Goal: Information Seeking & Learning: Find specific fact

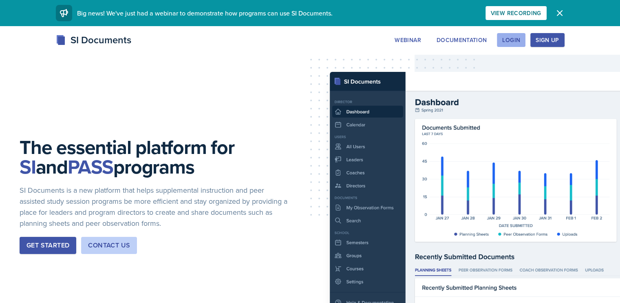
click at [520, 38] on div "Login" at bounding box center [511, 40] width 18 height 7
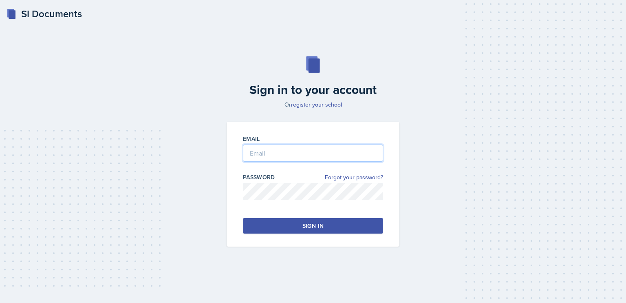
type input "[PERSON_NAME][EMAIL_ADDRESS][PERSON_NAME][DOMAIN_NAME]"
click at [319, 233] on div "Email [PERSON_NAME][EMAIL_ADDRESS][PERSON_NAME][DOMAIN_NAME] Password Forgot yo…" at bounding box center [313, 184] width 173 height 125
click at [322, 228] on div "Sign in" at bounding box center [313, 225] width 21 height 8
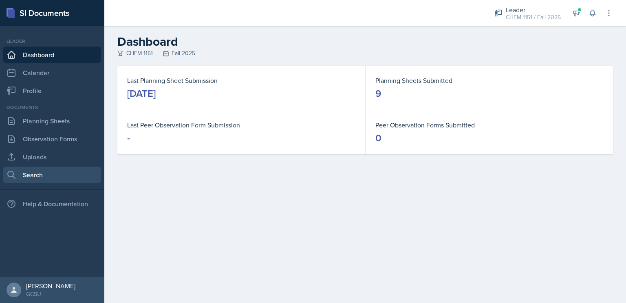
click at [22, 176] on link "Search" at bounding box center [52, 174] width 98 height 16
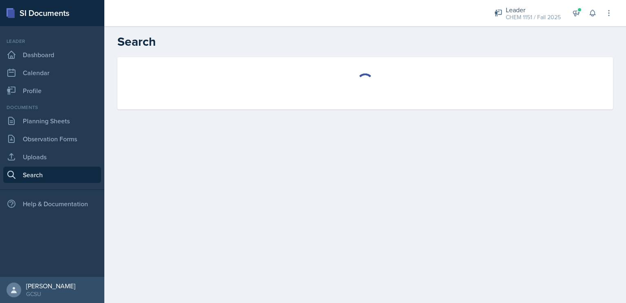
select select "all"
select select "1"
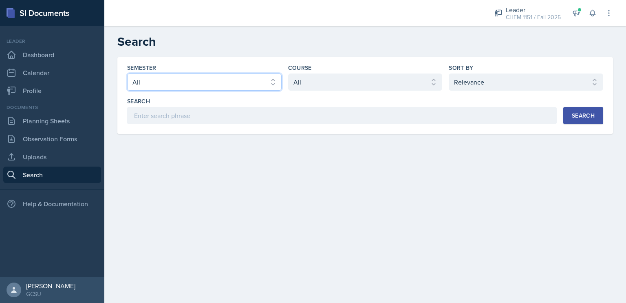
click at [189, 75] on select "Select semester All Fall 2025 Spring 2025 Fall 2024 Spring 2024 Fall 2023 Sprin…" at bounding box center [204, 81] width 155 height 17
select select "986fdc3e-2246-4ffd-9cb8-78666de4ebed"
click at [127, 73] on select "Select semester All Fall 2025 Spring 2025 Fall 2024 Spring 2024 Fall 2023 Sprin…" at bounding box center [204, 81] width 155 height 17
click at [300, 68] on label "Course" at bounding box center [300, 68] width 24 height 8
click at [302, 72] on div "Course Select course All ACCT 3101 ACCT 3102 ASTR 1000 BIOL 1100 BIOL 1107 BIOL…" at bounding box center [365, 77] width 155 height 27
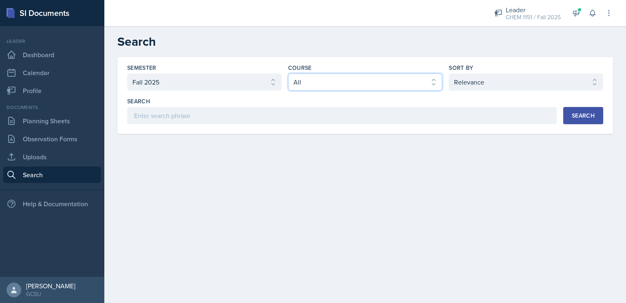
click at [308, 78] on select "Select course All ACCT 3101 ACCT 3102 ASTR 1000 BIOL 1100 BIOL 1107 BIOL 1108 B…" at bounding box center [365, 81] width 155 height 17
click at [288, 73] on select "Select course All ACCT 3101 ACCT 3102 ASTR 1000 BIOL 1100 BIOL 1107 BIOL 1108 B…" at bounding box center [365, 81] width 155 height 17
click at [484, 84] on select "Select sort by Relevance Document Date (Asc) Document Date (Desc)" at bounding box center [526, 81] width 155 height 17
click at [327, 125] on div "Semester Select semester All Fall 2025 Spring 2025 Fall 2024 Spring 2024 Fall 2…" at bounding box center [365, 95] width 496 height 77
click at [589, 116] on div "Search" at bounding box center [583, 115] width 23 height 7
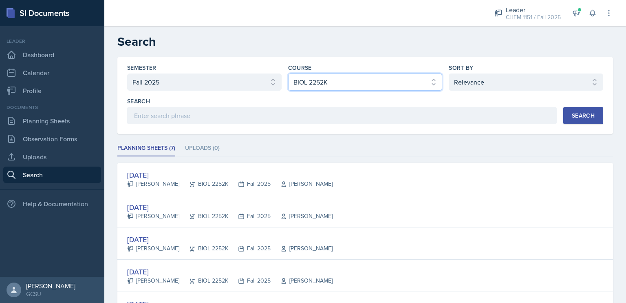
click at [362, 88] on select "Select course All ACCT 3101 ACCT 3102 ASTR 1000 BIOL 1100 BIOL 1107 BIOL 1108 B…" at bounding box center [365, 81] width 155 height 17
select select "0962fe08-ee06-47f9-81f7-2fff629c3db1"
click at [288, 73] on select "Select course All ACCT 3101 ACCT 3102 ASTR 1000 BIOL 1100 BIOL 1107 BIOL 1108 B…" at bounding box center [365, 81] width 155 height 17
click at [566, 109] on button "Search" at bounding box center [584, 115] width 40 height 17
click at [353, 82] on select "Select course All ACCT 3101 ACCT 3102 ASTR 1000 BIOL 1100 BIOL 1107 BIOL 1108 B…" at bounding box center [365, 81] width 155 height 17
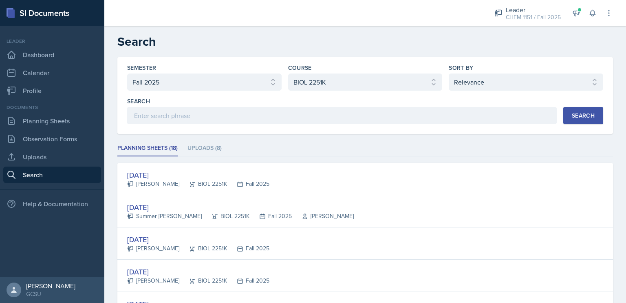
click at [481, 131] on div "Semester Select semester All Fall 2025 Spring 2025 Fall 2024 Spring 2024 Fall 2…" at bounding box center [365, 95] width 496 height 77
